Goal: Navigation & Orientation: Find specific page/section

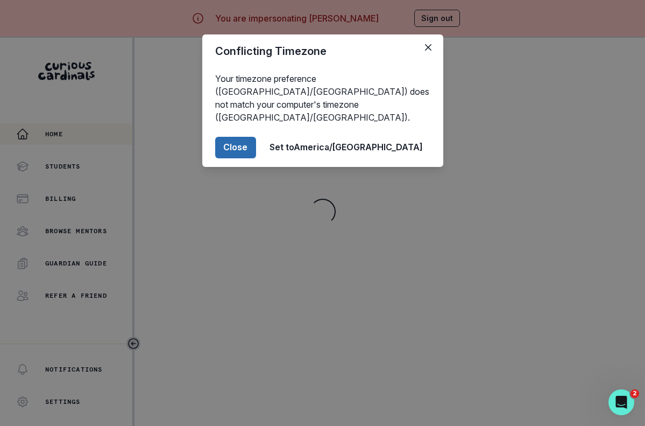
click at [256, 137] on button "Close" at bounding box center [235, 148] width 41 height 22
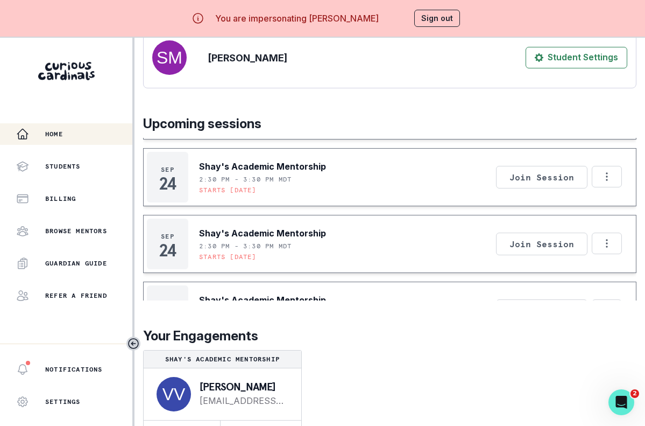
scroll to position [38, 0]
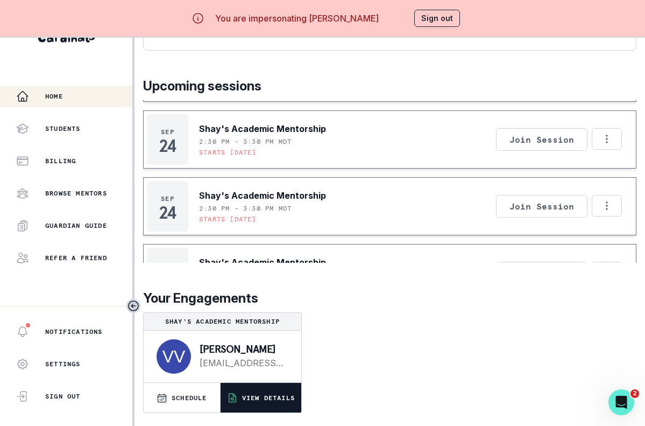
click at [287, 391] on button "VIEW DETAILS" at bounding box center [261, 398] width 81 height 30
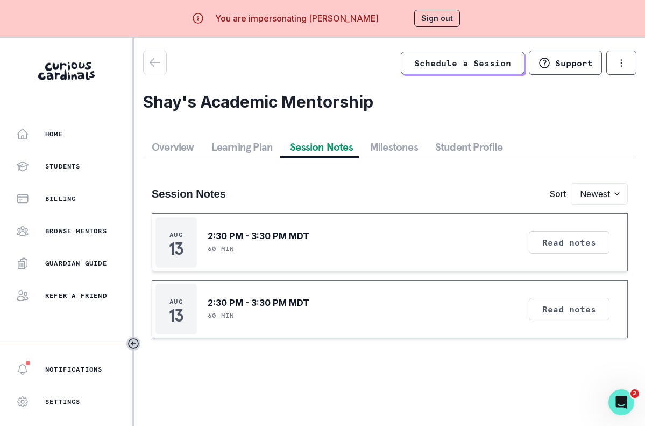
click at [323, 146] on button "Session Notes" at bounding box center [322, 146] width 80 height 19
click at [559, 248] on button "Read notes" at bounding box center [569, 242] width 81 height 23
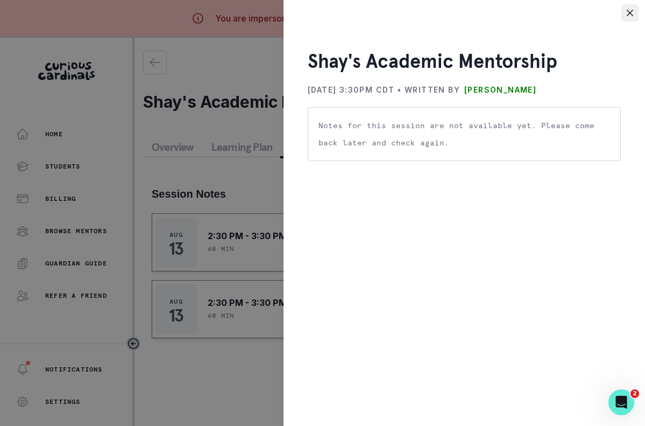
click at [626, 10] on button "Close" at bounding box center [630, 12] width 17 height 17
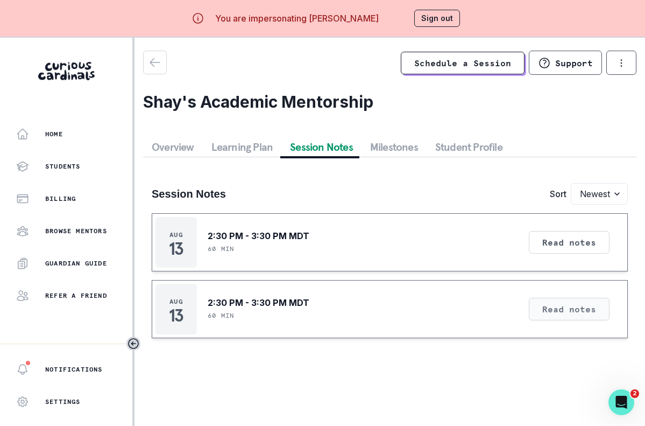
click at [576, 303] on button "Read notes" at bounding box center [569, 309] width 81 height 23
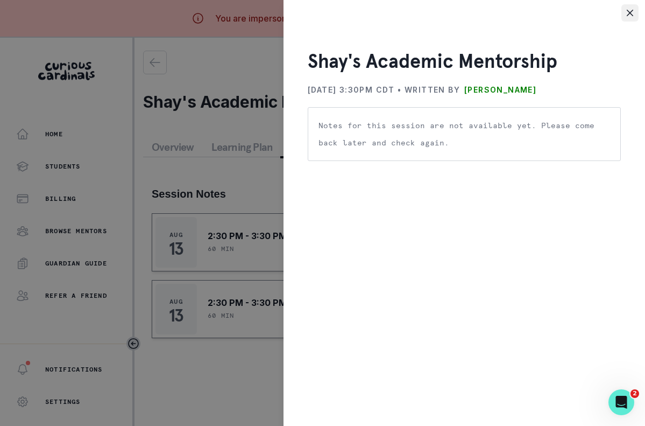
click at [624, 13] on button "Close" at bounding box center [630, 12] width 17 height 17
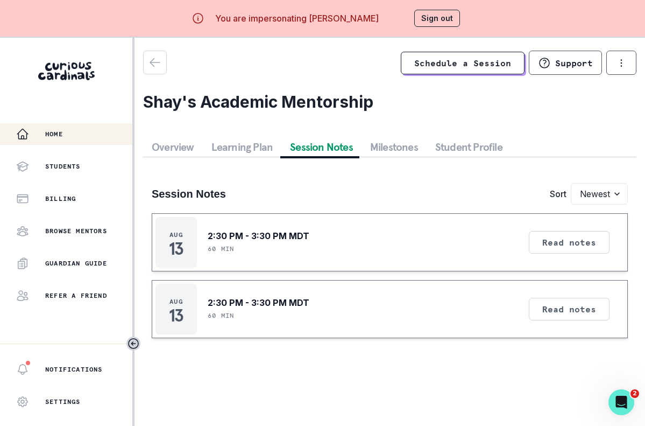
click at [82, 139] on div "Home" at bounding box center [74, 134] width 116 height 13
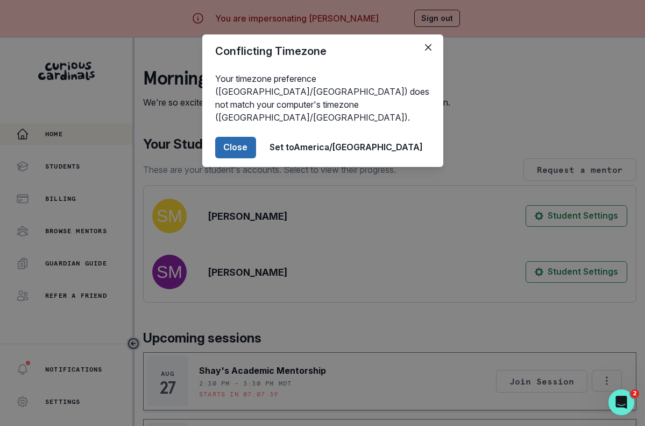
click at [256, 137] on button "Close" at bounding box center [235, 148] width 41 height 22
